Goal: Information Seeking & Learning: Learn about a topic

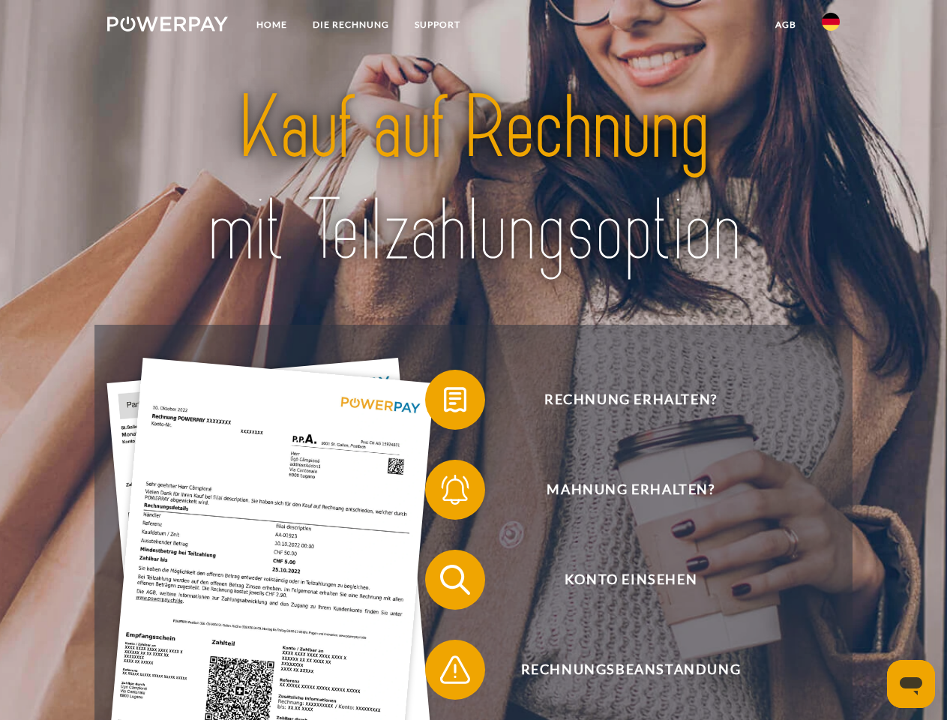
click at [167, 26] on img at bounding box center [167, 23] width 121 height 15
click at [831, 26] on img at bounding box center [831, 22] width 18 height 18
click at [785, 25] on link "agb" at bounding box center [786, 24] width 46 height 27
click at [444, 403] on span at bounding box center [432, 399] width 75 height 75
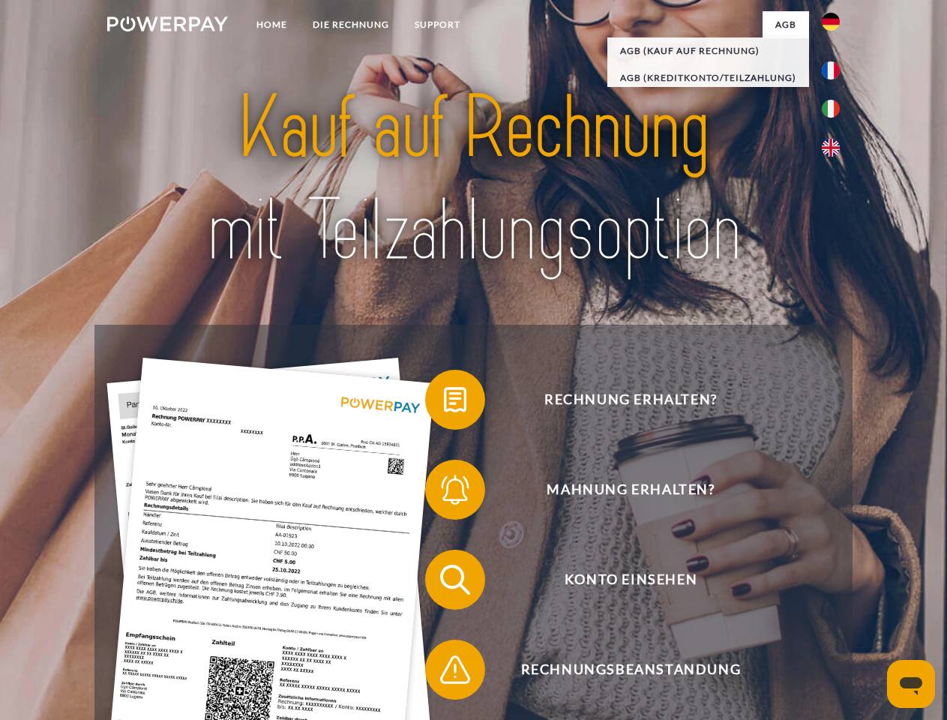
click at [444, 493] on span at bounding box center [432, 489] width 75 height 75
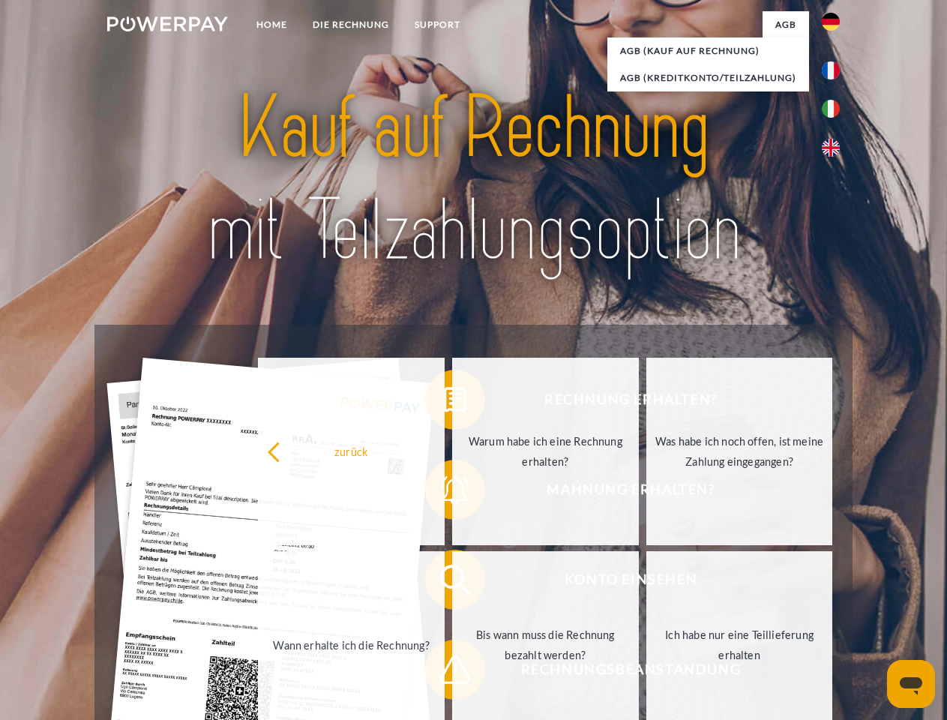
click at [452, 583] on link "Bis wann muss die Rechnung bezahlt werden?" at bounding box center [545, 644] width 187 height 187
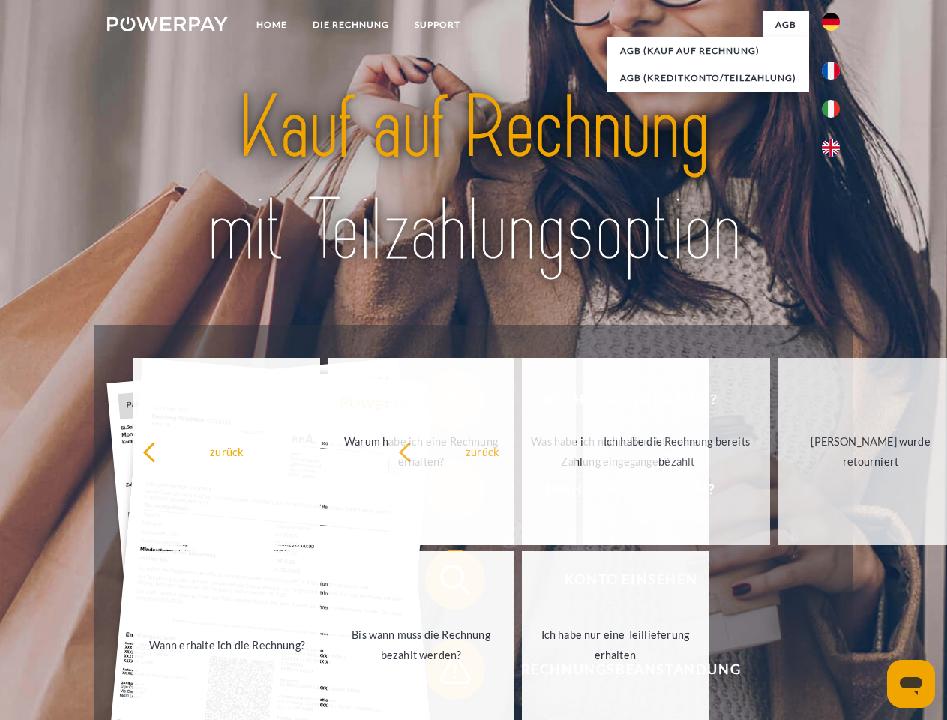
click at [444, 673] on span at bounding box center [432, 669] width 75 height 75
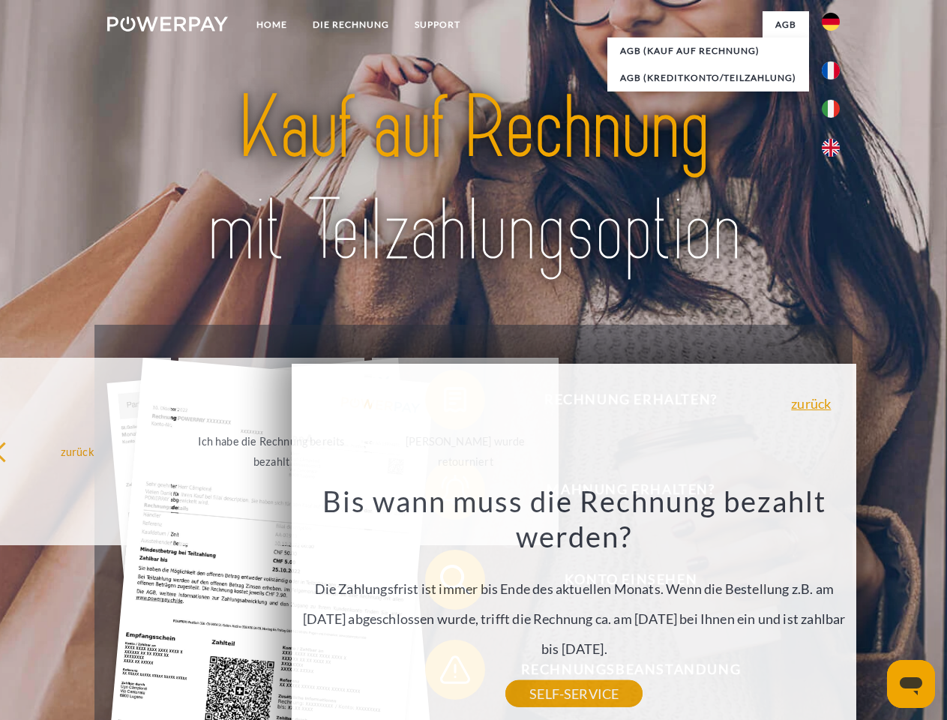
click at [911, 684] on icon "Messaging-Fenster öffnen" at bounding box center [911, 686] width 22 height 18
